Goal: Navigation & Orientation: Find specific page/section

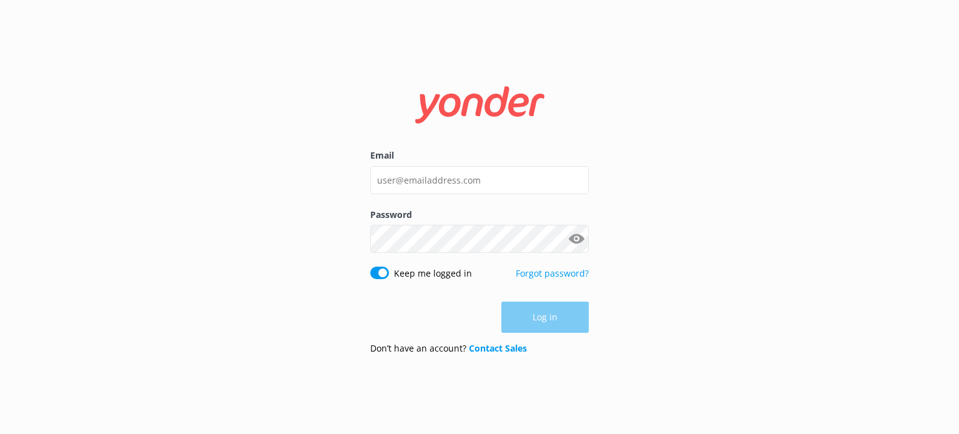
click at [470, 164] on div "Email" at bounding box center [479, 178] width 219 height 59
click at [470, 179] on input "Email" at bounding box center [479, 180] width 219 height 28
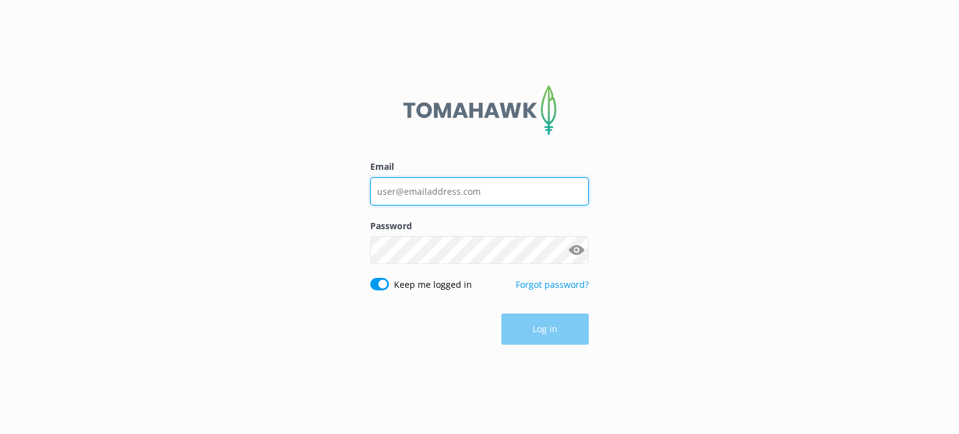
click at [428, 185] on input "Email" at bounding box center [479, 191] width 219 height 28
type input "[PERSON_NAME][EMAIL_ADDRESS][DOMAIN_NAME]"
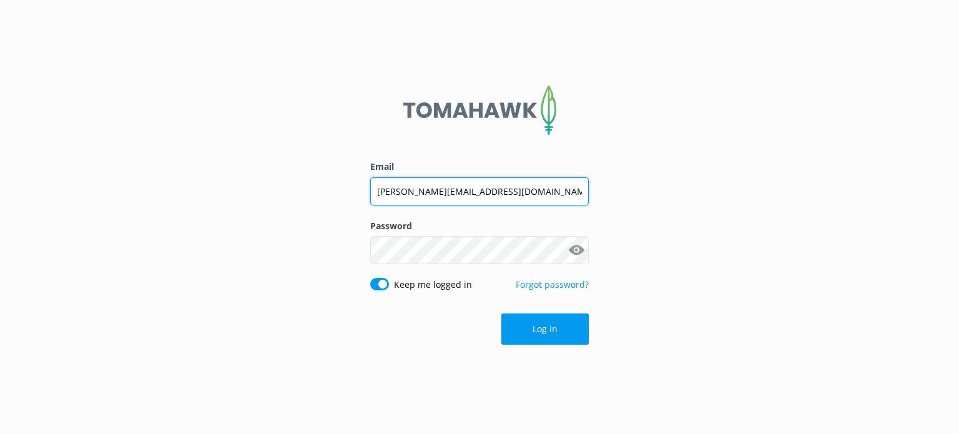
click button "Log in" at bounding box center [544, 328] width 87 height 31
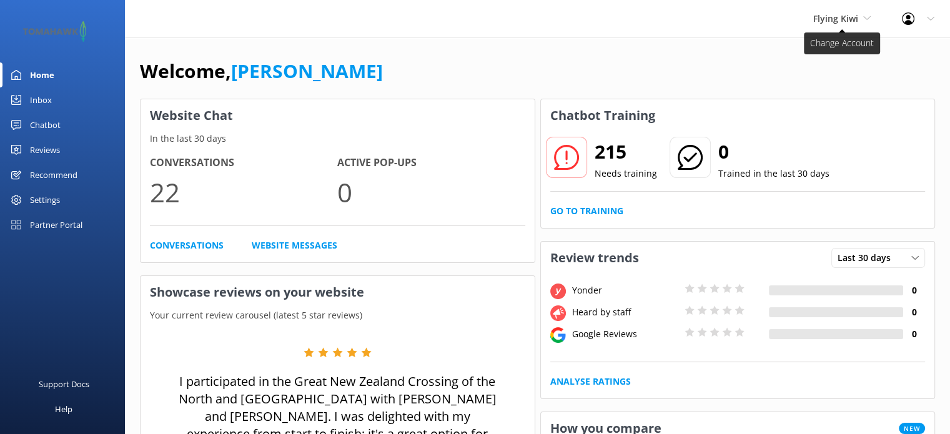
click at [857, 19] on span "Flying Kiwi" at bounding box center [835, 18] width 45 height 12
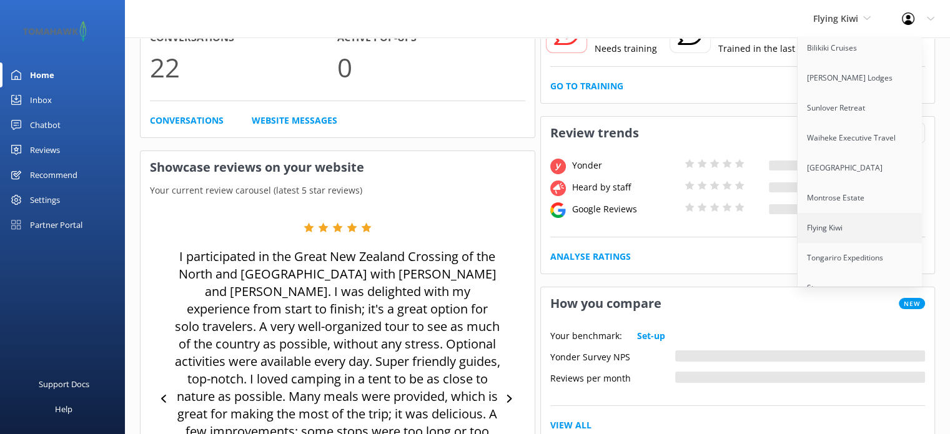
scroll to position [469, 0]
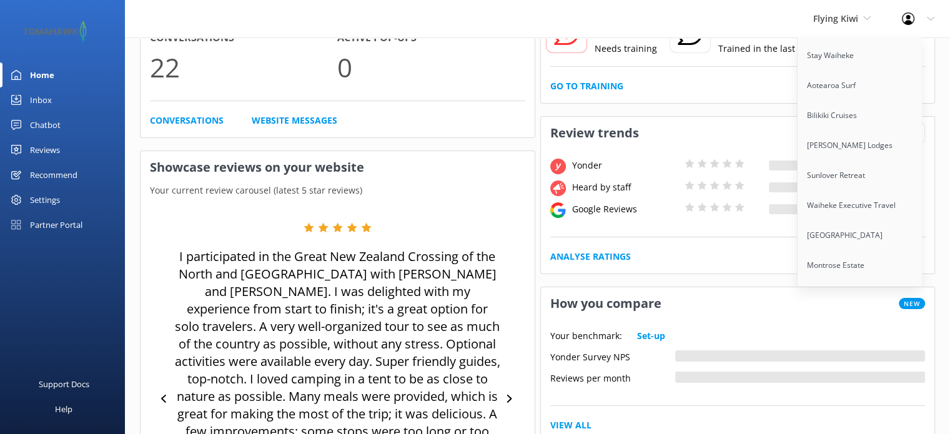
click at [69, 217] on div "Partner Portal" at bounding box center [56, 224] width 52 height 25
